Goal: Check status: Check status

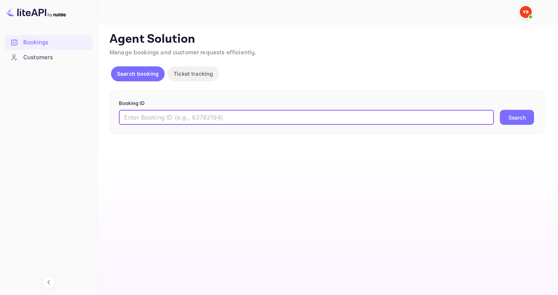
click at [196, 111] on input "text" at bounding box center [306, 117] width 375 height 15
type input "9967117"
click at [500, 110] on button "Search" at bounding box center [517, 117] width 34 height 15
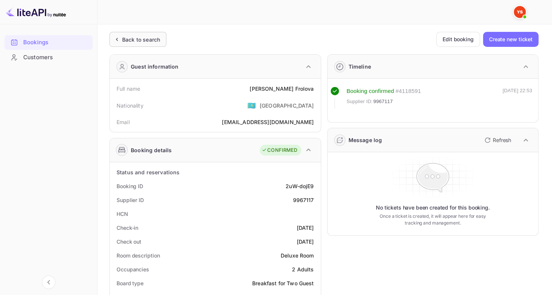
click at [120, 36] on icon at bounding box center [117, 39] width 8 height 7
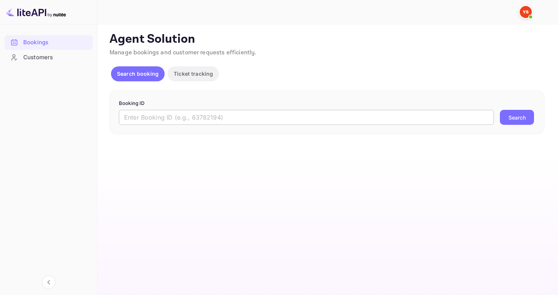
click at [226, 111] on input "text" at bounding box center [306, 117] width 375 height 15
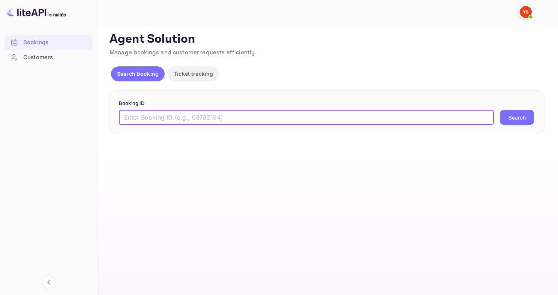
paste input "9642663"
type input "9642663"
click at [500, 110] on button "Search" at bounding box center [517, 117] width 34 height 15
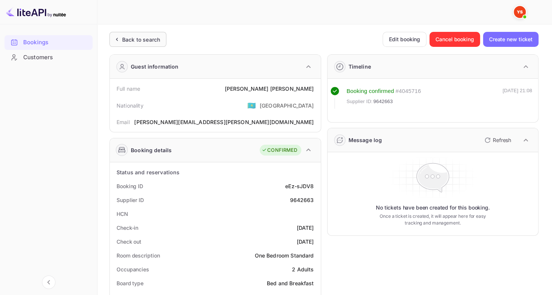
click at [142, 39] on div "Back to search" at bounding box center [141, 40] width 38 height 8
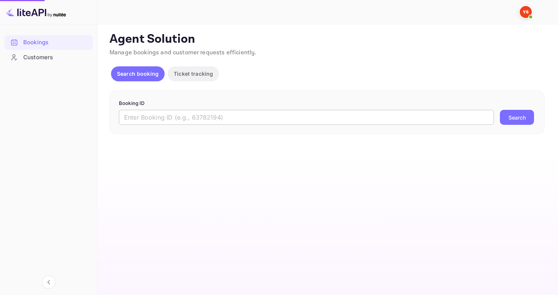
click at [261, 113] on input "text" at bounding box center [306, 117] width 375 height 15
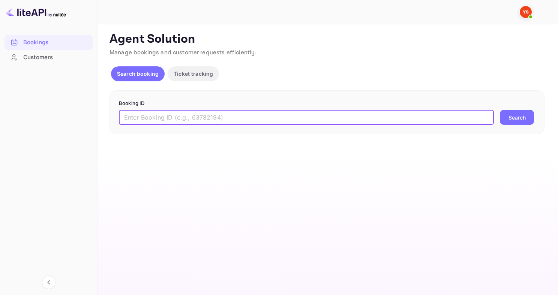
paste input "9337365"
type input "9337365"
click at [500, 110] on button "Search" at bounding box center [517, 117] width 34 height 15
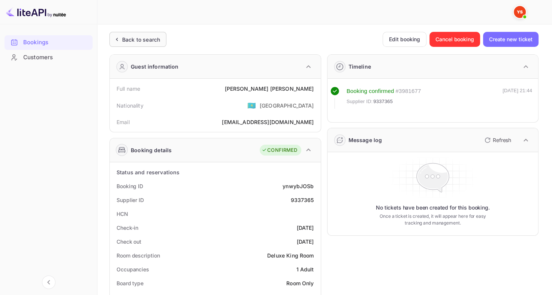
click at [115, 43] on icon at bounding box center [117, 39] width 8 height 7
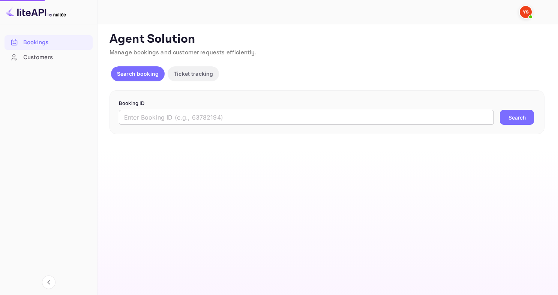
click at [225, 120] on input "text" at bounding box center [306, 117] width 375 height 15
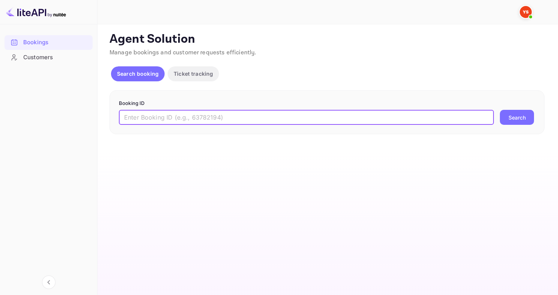
paste input "9932952"
drag, startPoint x: 201, startPoint y: 110, endPoint x: 120, endPoint y: 106, distance: 80.7
click at [120, 106] on form "Booking ID 9932952 ​ Search" at bounding box center [327, 112] width 416 height 25
paste input "text"
type input "9932952"
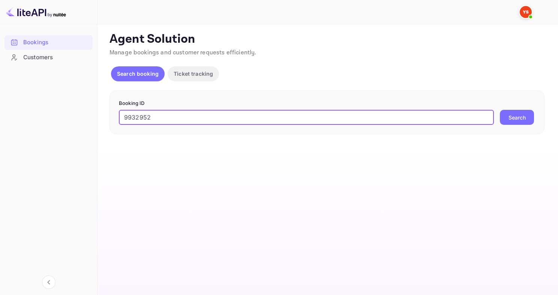
click at [500, 110] on button "Search" at bounding box center [517, 117] width 34 height 15
